Goal: Book appointment/travel/reservation

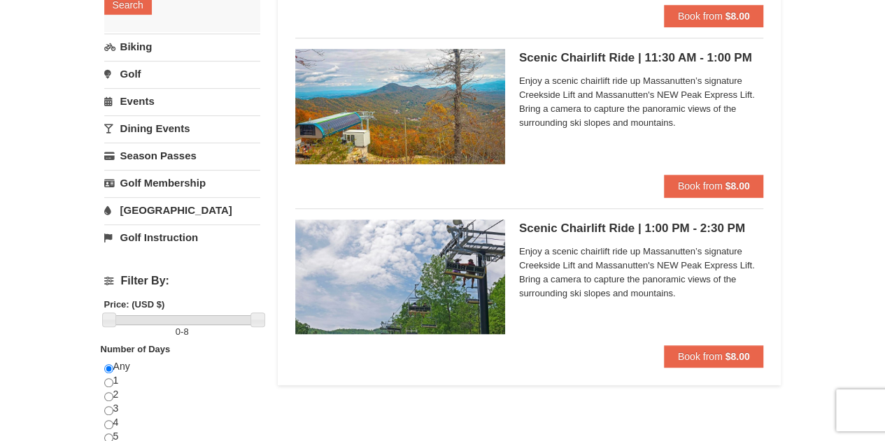
scroll to position [284, 0]
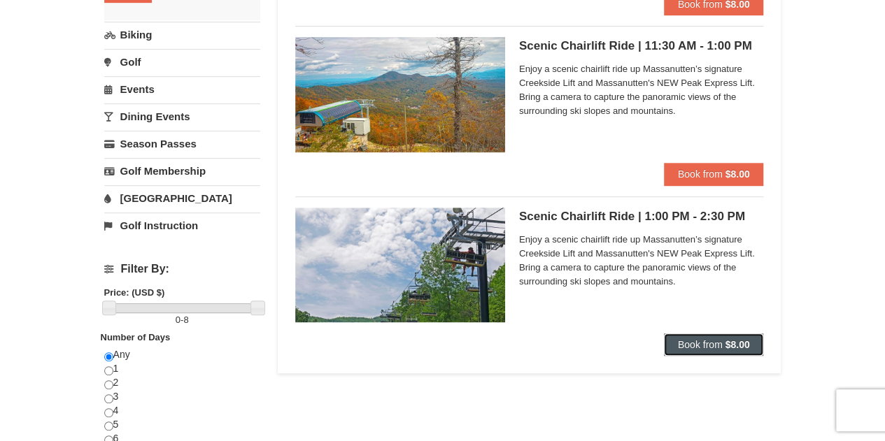
click at [689, 346] on span "Book from" at bounding box center [700, 344] width 45 height 11
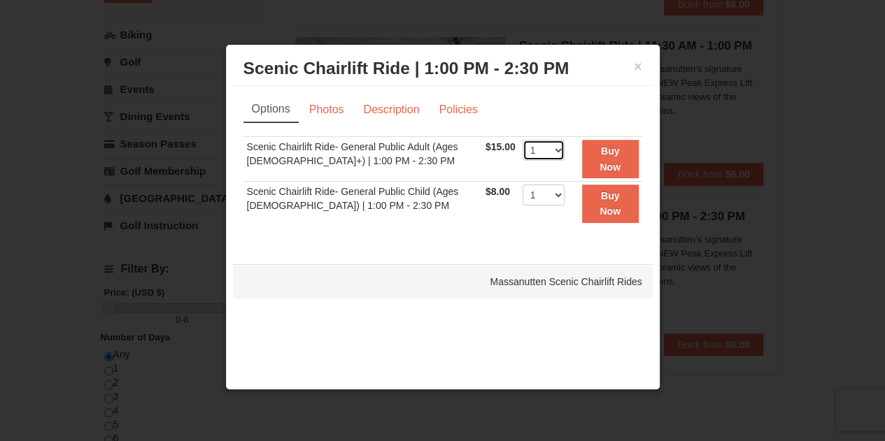
click at [533, 152] on select "1 2 3 4 5 6 7 8 9 10 11 12 13 14 15 16 17 18 19 20 21 22" at bounding box center [543, 150] width 42 height 21
select select "3"
click at [522, 140] on select "1 2 3 4 5 6 7 8 9 10 11 12 13 14 15 16 17 18 19 20 21 22" at bounding box center [543, 150] width 42 height 21
click at [336, 121] on link "Photos" at bounding box center [326, 110] width 53 height 27
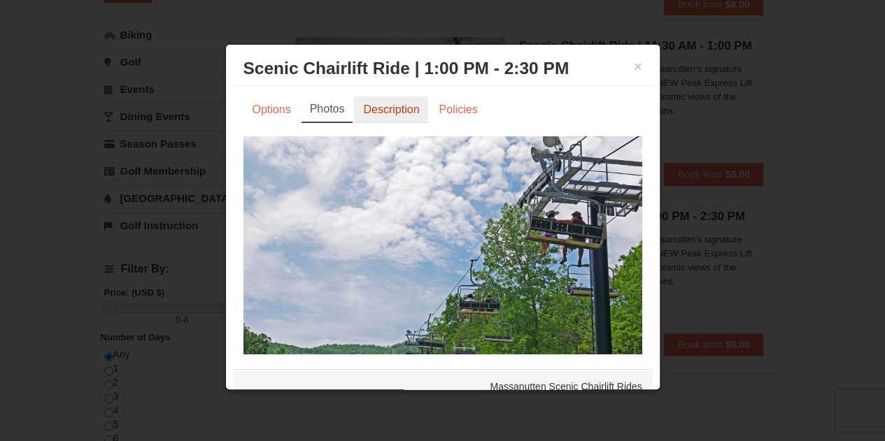
click at [394, 116] on link "Description" at bounding box center [391, 110] width 74 height 27
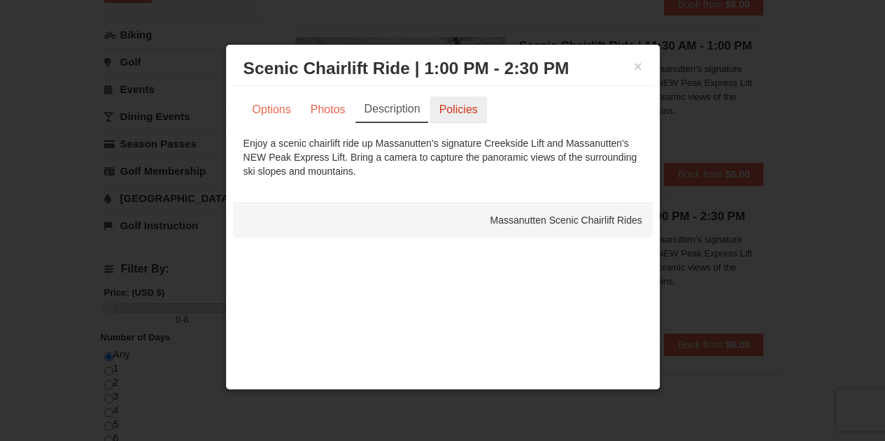
click at [449, 119] on link "Policies" at bounding box center [457, 110] width 57 height 27
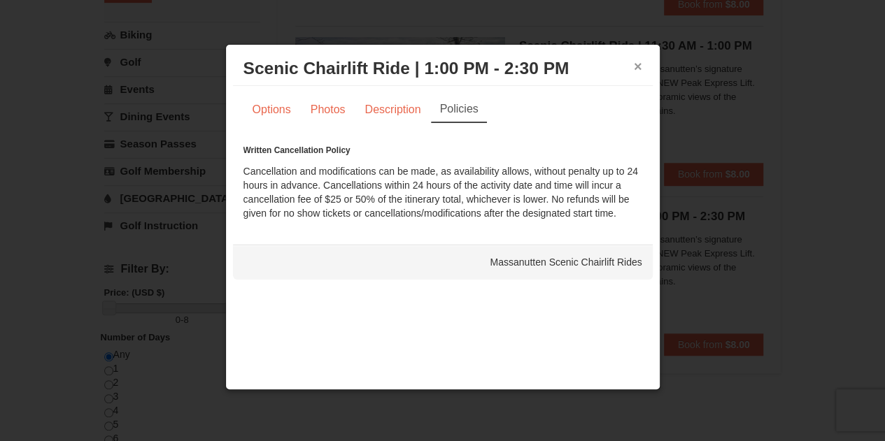
click at [634, 66] on button "×" at bounding box center [638, 66] width 8 height 14
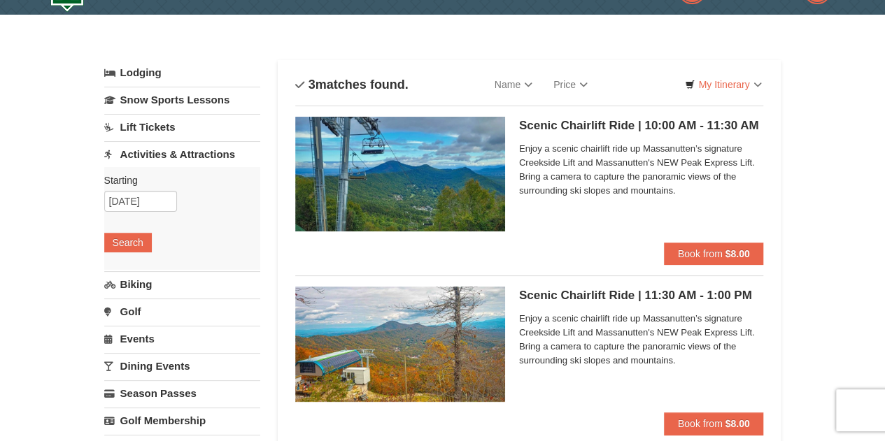
scroll to position [37, 0]
